Goal: Task Accomplishment & Management: Complete application form

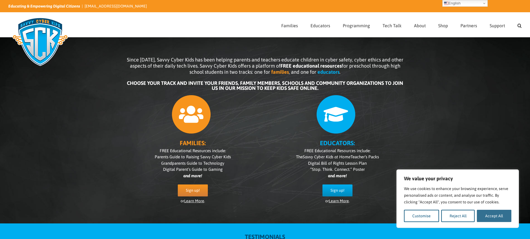
click at [486, 215] on button "Accept All" at bounding box center [494, 216] width 35 height 12
checkbox input "true"
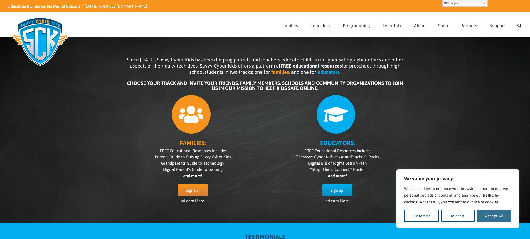
checkbox input "true"
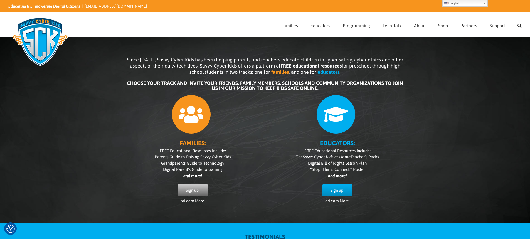
click at [198, 188] on span "Sign up!" at bounding box center [193, 190] width 14 height 5
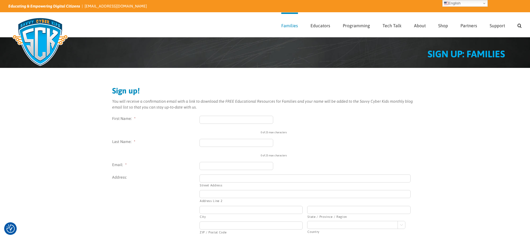
click at [214, 117] on input "First Name: *" at bounding box center [237, 120] width 74 height 8
type input "Amanda"
type input "Meyer"
drag, startPoint x: 172, startPoint y: 150, endPoint x: 180, endPoint y: 154, distance: 9.5
click at [172, 150] on li "Last Name: * Meyer 5 of 25 max characters" at bounding box center [265, 148] width 306 height 19
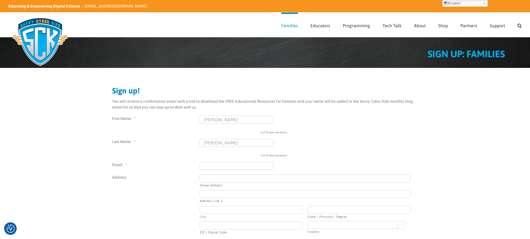
click at [209, 167] on input "Email: *" at bounding box center [237, 166] width 74 height 8
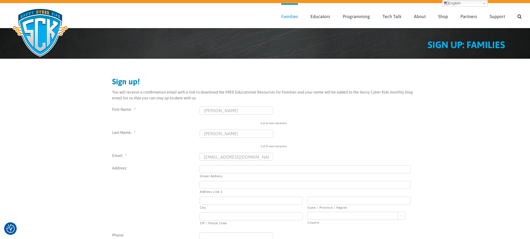
type input "meyerlamanda@gmail.com"
click at [173, 186] on li "Address: Street Address Address Line 2 City State / Province / Region ZIP / Pos…" at bounding box center [265, 196] width 306 height 62
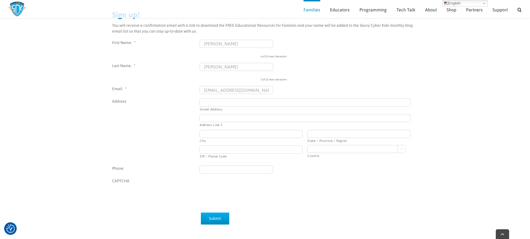
scroll to position [73, 0]
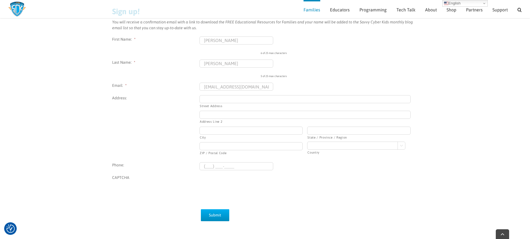
click at [220, 167] on input "(___) ___-____" at bounding box center [237, 166] width 74 height 8
click at [205, 166] on input "(___) ___-____" at bounding box center [237, 166] width 74 height 8
click at [206, 166] on input "(___) ___-____" at bounding box center [237, 166] width 74 height 8
type input "(702) 927-3223"
click at [151, 137] on li "Address: Street Address Address Line 2 City State / Province / Region ZIP / Pos…" at bounding box center [265, 126] width 306 height 62
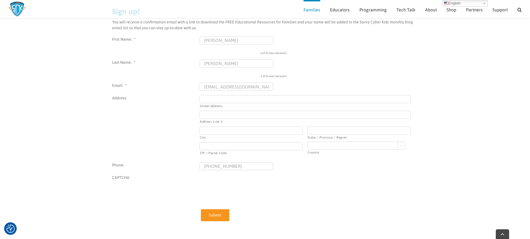
click at [214, 215] on input "Submit" at bounding box center [215, 215] width 28 height 12
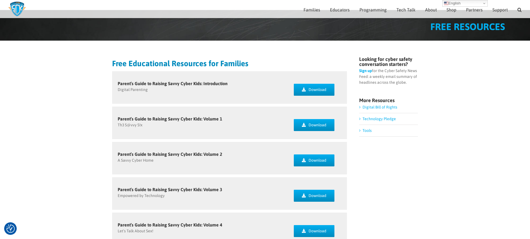
scroll to position [19, 0]
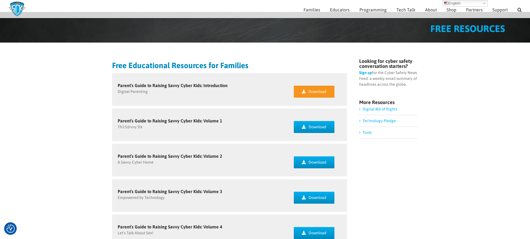
click at [304, 91] on icon at bounding box center [304, 92] width 4 height 4
click at [306, 126] on link "Download" at bounding box center [314, 127] width 41 height 12
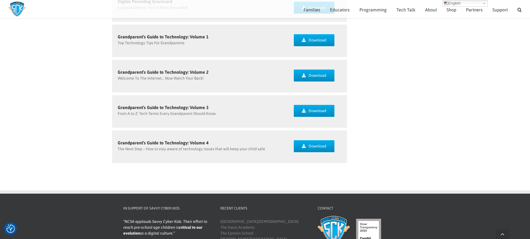
scroll to position [492, 0]
